Goal: Task Accomplishment & Management: Manage account settings

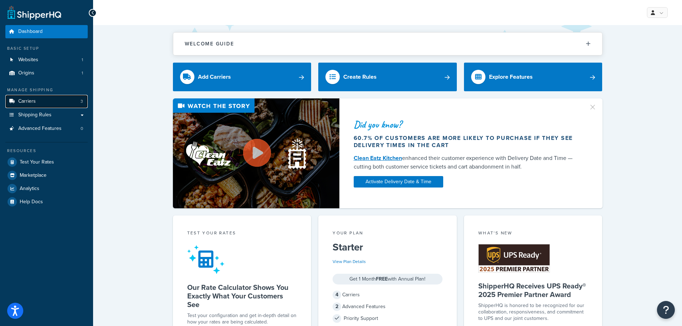
click at [34, 102] on span "Carriers" at bounding box center [27, 101] width 18 height 6
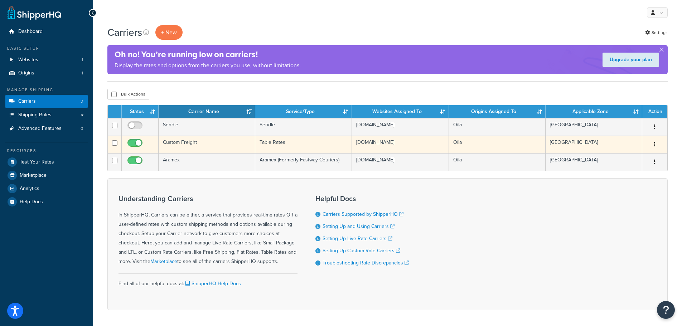
click at [186, 140] on td "Custom Freight" at bounding box center [207, 145] width 97 height 18
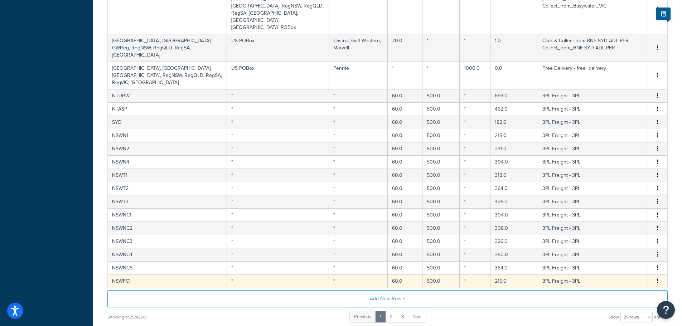
scroll to position [311, 0]
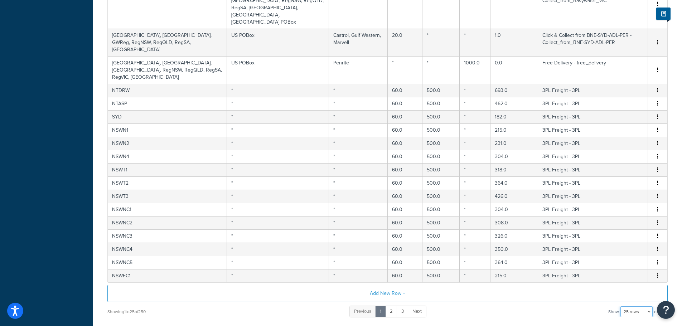
click at [630, 306] on select "10 rows 15 rows 25 rows 50 rows 100 rows 1000 rows" at bounding box center [636, 311] width 32 height 11
select select "1000"
click at [621, 306] on select "10 rows 15 rows 25 rows 50 rows 100 rows 1000 rows" at bounding box center [636, 311] width 32 height 11
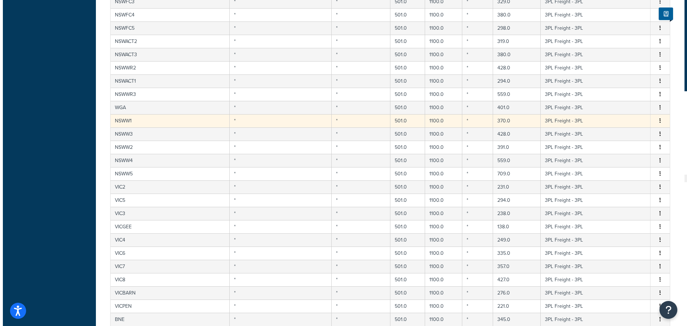
scroll to position [1635, 0]
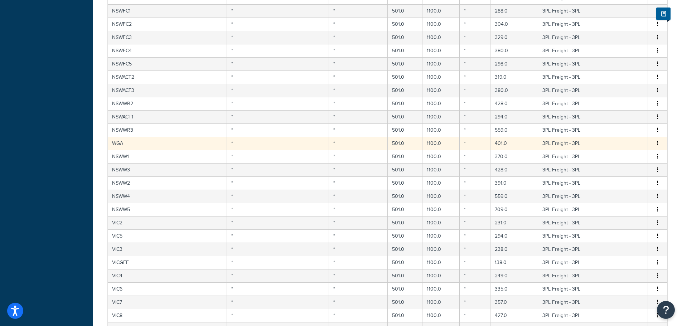
click at [121, 137] on td "WGA" at bounding box center [167, 143] width 119 height 13
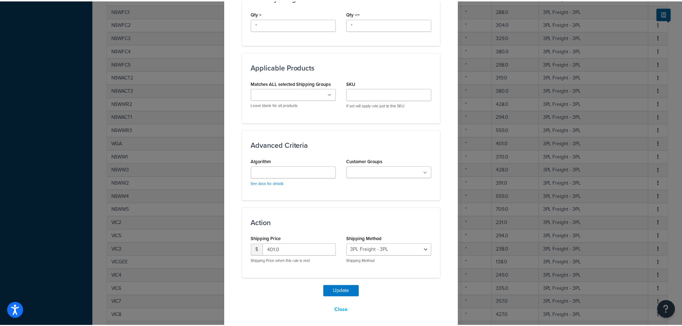
scroll to position [347, 0]
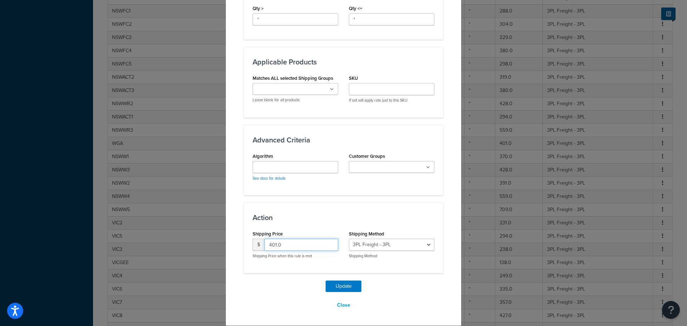
drag, startPoint x: 297, startPoint y: 249, endPoint x: 230, endPoint y: 247, distance: 67.0
click at [230, 247] on div "Update Table Rate Applicable Zones See examples and learn more about how includ…" at bounding box center [343, 0] width 236 height 651
type input "150"
click at [333, 287] on button "Update" at bounding box center [344, 286] width 36 height 11
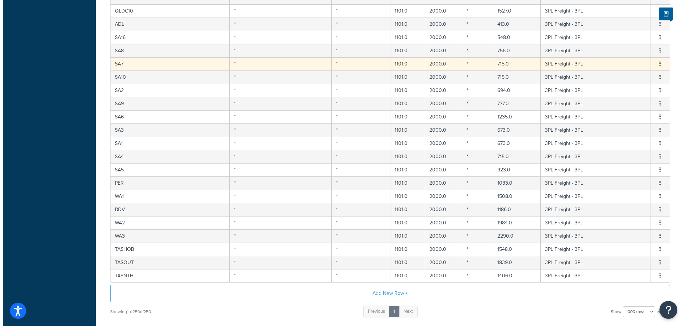
scroll to position [2618, 0]
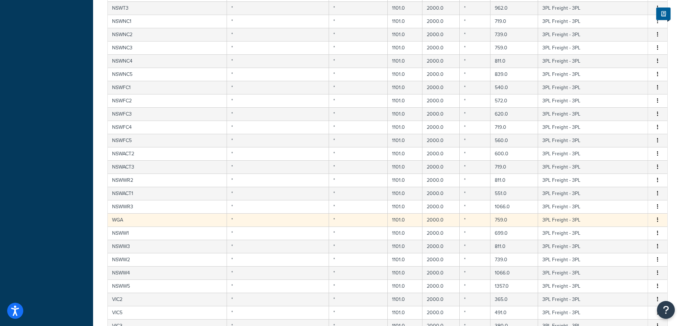
click at [120, 213] on td "WGA" at bounding box center [167, 219] width 119 height 13
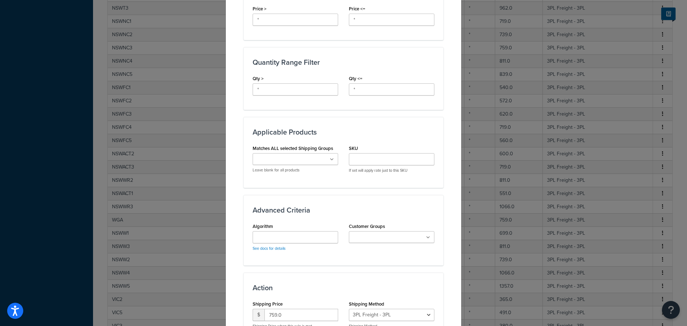
scroll to position [347, 0]
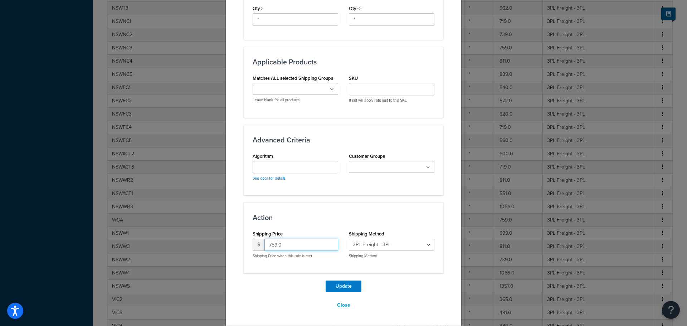
drag, startPoint x: 297, startPoint y: 248, endPoint x: 255, endPoint y: 250, distance: 41.6
click at [255, 250] on div "$ 759.0" at bounding box center [296, 245] width 86 height 12
type input "300"
click at [335, 285] on button "Update" at bounding box center [344, 286] width 36 height 11
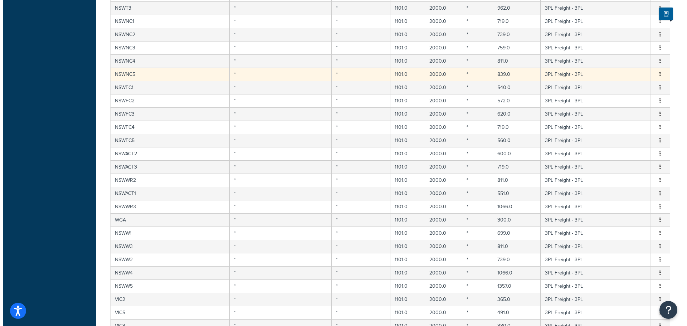
scroll to position [539, 0]
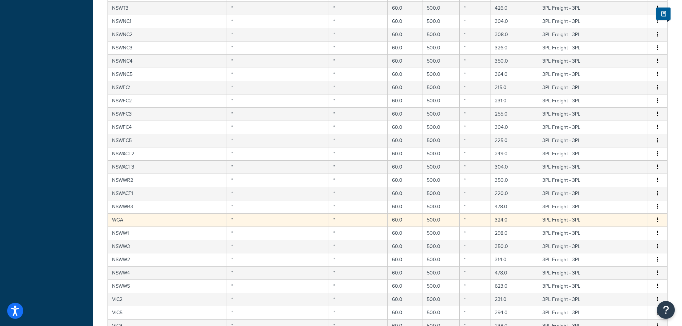
click at [115, 213] on td "WGA" at bounding box center [167, 219] width 119 height 13
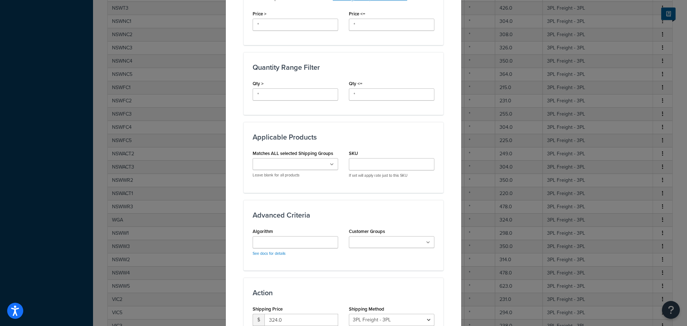
scroll to position [347, 0]
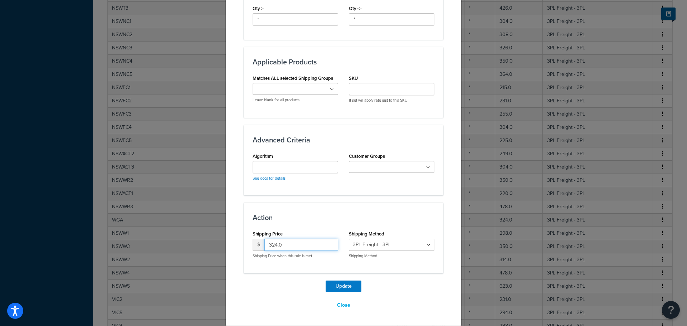
drag, startPoint x: 305, startPoint y: 246, endPoint x: 220, endPoint y: 246, distance: 84.8
click at [220, 246] on div "Update Table Rate Applicable Zones See examples and learn more about how includ…" at bounding box center [343, 163] width 687 height 326
type input "150"
click at [335, 286] on button "Update" at bounding box center [344, 286] width 36 height 11
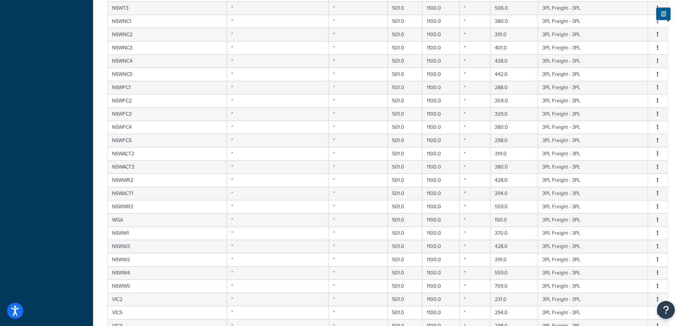
scroll to position [499, 0]
